Goal: Information Seeking & Learning: Learn about a topic

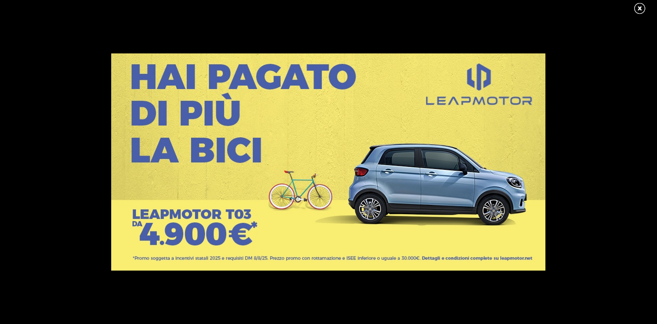
click at [644, 10] on link at bounding box center [644, 8] width 22 height 13
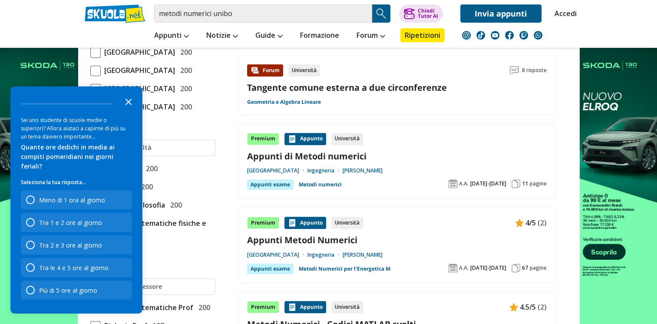
scroll to position [434, 0]
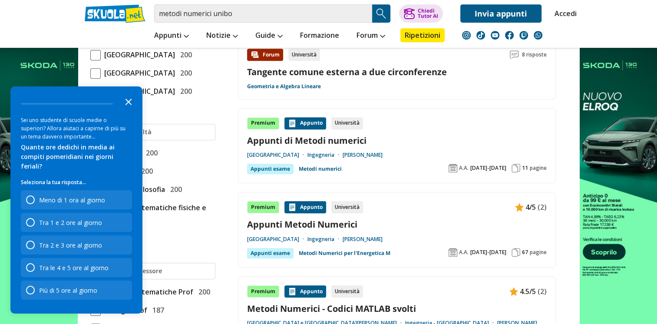
click at [135, 110] on icon "Close the survey" at bounding box center [128, 100] width 17 height 17
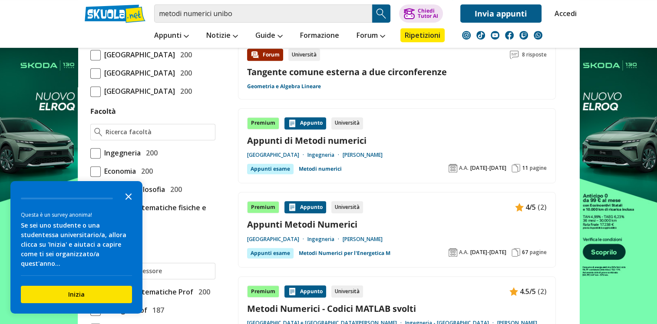
click at [132, 202] on icon "Close the survey" at bounding box center [128, 195] width 17 height 17
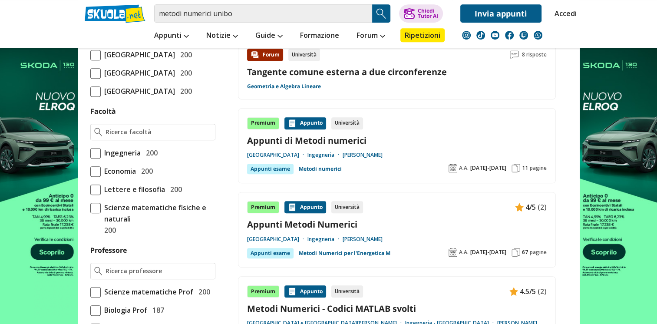
click at [317, 142] on link "Appunti di Metodi numerici" at bounding box center [397, 141] width 300 height 12
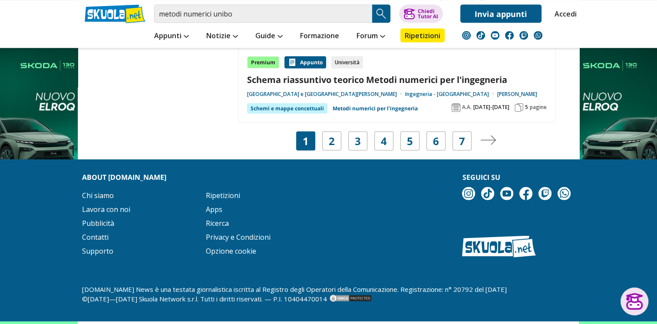
scroll to position [1639, 0]
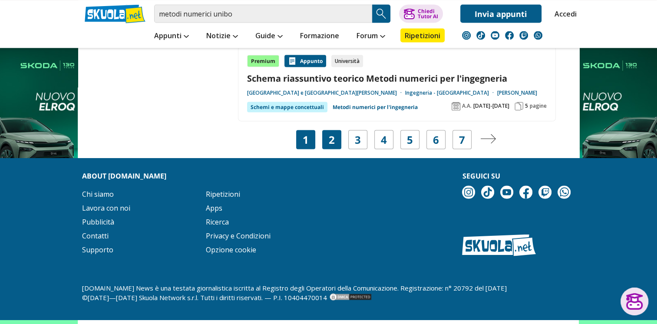
click at [332, 136] on link "2" at bounding box center [332, 139] width 6 height 12
click at [337, 132] on div "2" at bounding box center [331, 139] width 19 height 19
